Goal: Find specific page/section: Find specific page/section

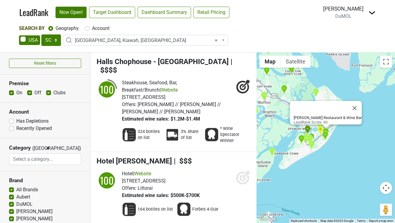
select select "SC"
select select "1082"
select select
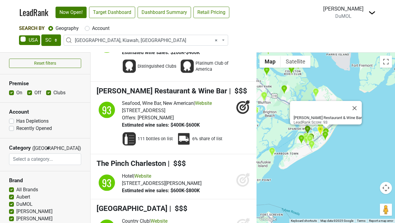
select select "FL"
click at [41, 34] on select "AK AL AR AZ CA CO CT DC DE FL GA HI IA ID IL IN KS KY LA MA MD ME MI MN MO MS M…" at bounding box center [51, 39] width 20 height 11
select select
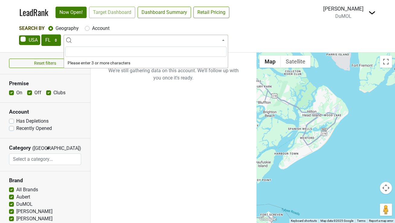
scroll to position [0, 0]
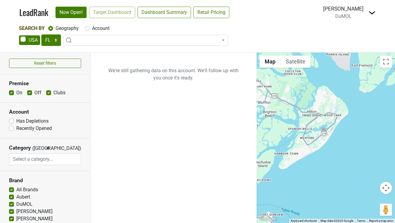
click at [98, 30] on label "Account" at bounding box center [101, 28] width 18 height 7
click at [90, 30] on input "Account" at bounding box center [87, 28] width 5 height 6
radio input "true"
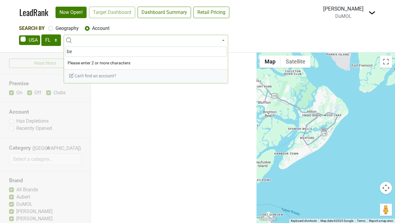
type input "ber"
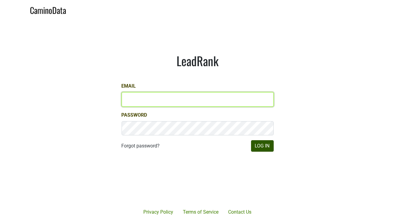
type input "[PERSON_NAME][EMAIL_ADDRESS][DOMAIN_NAME]"
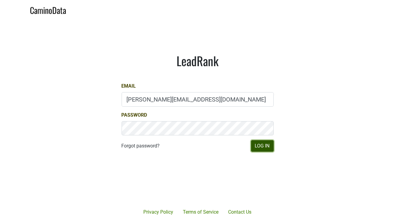
click at [264, 145] on button "Log In" at bounding box center [262, 145] width 23 height 11
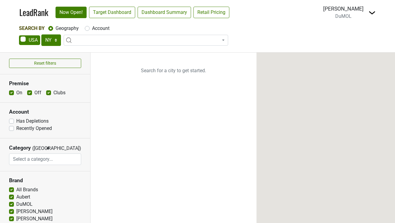
select select "NY"
select select
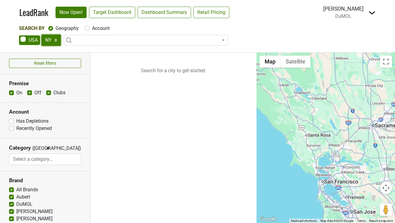
click at [49, 40] on select "AK AL AR AZ CA CO CT DC DE FL GA HI IA ID IL IN KS KY LA MA MD ME MI MN MO MS M…" at bounding box center [51, 39] width 20 height 11
select select "FL"
click at [41, 34] on select "AK AL AR AZ CA CO CT DC DE FL GA HI IA ID IL IN KS KY LA MA MD ME MI MN MO MS M…" at bounding box center [51, 39] width 20 height 11
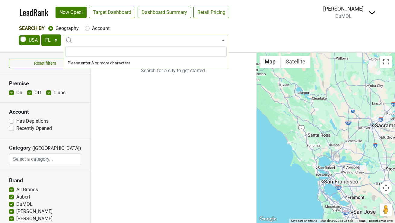
click at [103, 29] on label "Account" at bounding box center [101, 28] width 18 height 7
click at [90, 29] on input "Account" at bounding box center [87, 28] width 5 height 6
radio input "true"
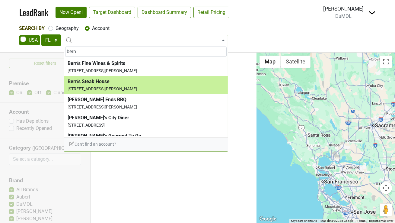
type input "bern"
select select "115181"
